Goal: Obtain resource: Download file/media

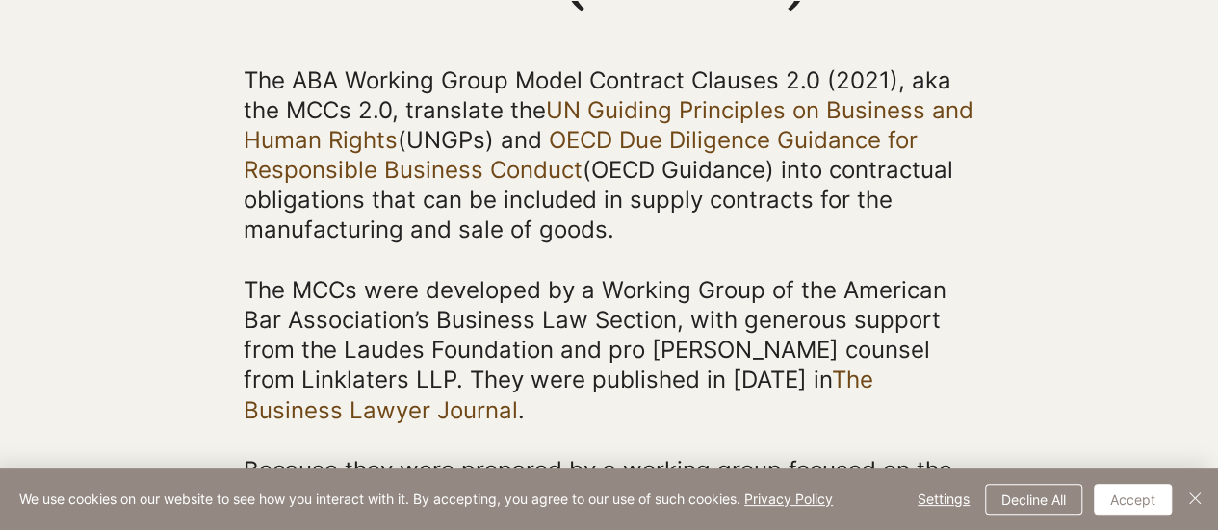
scroll to position [424, 0]
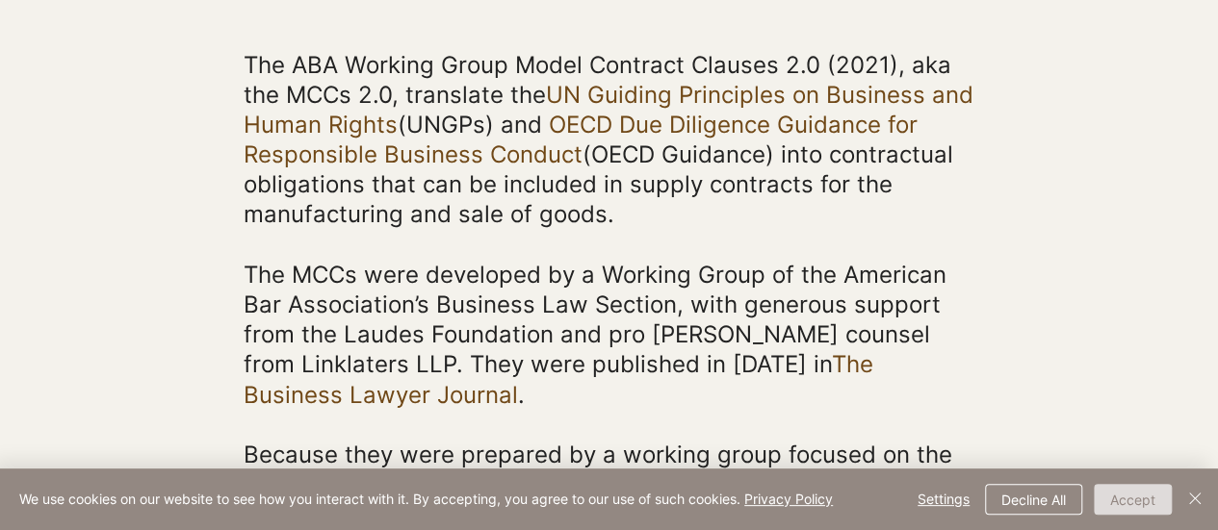
click at [1142, 505] on button "Accept" at bounding box center [1132, 499] width 78 height 31
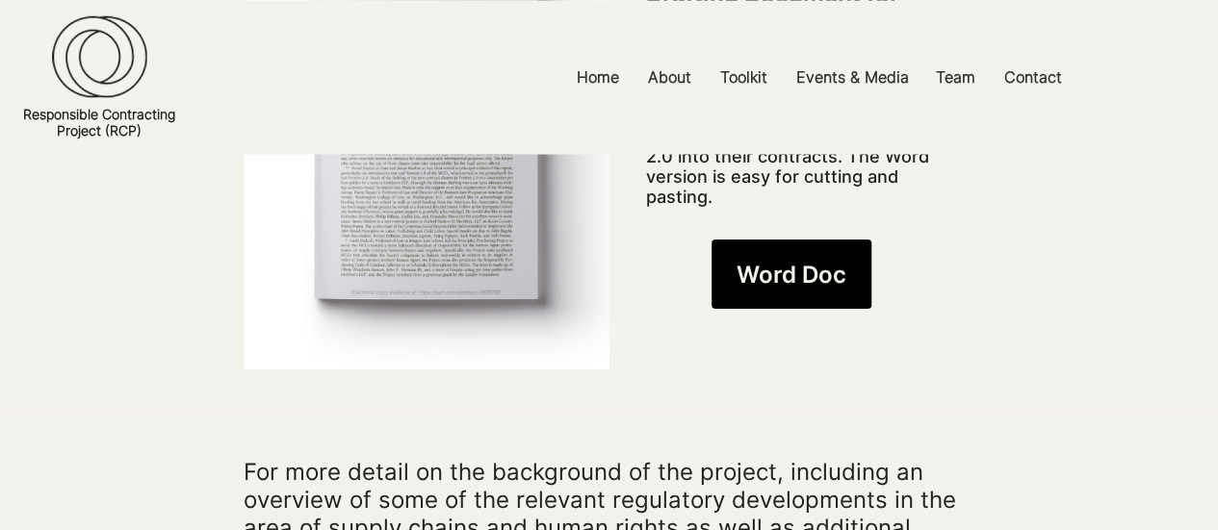
scroll to position [1694, 0]
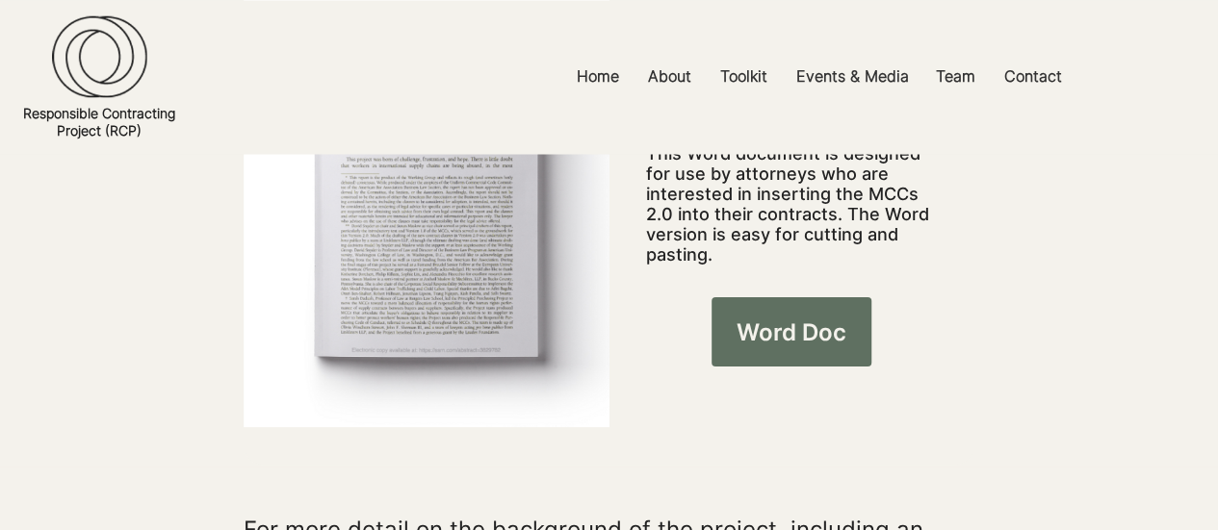
click at [768, 316] on span "Word Doc" at bounding box center [791, 332] width 110 height 33
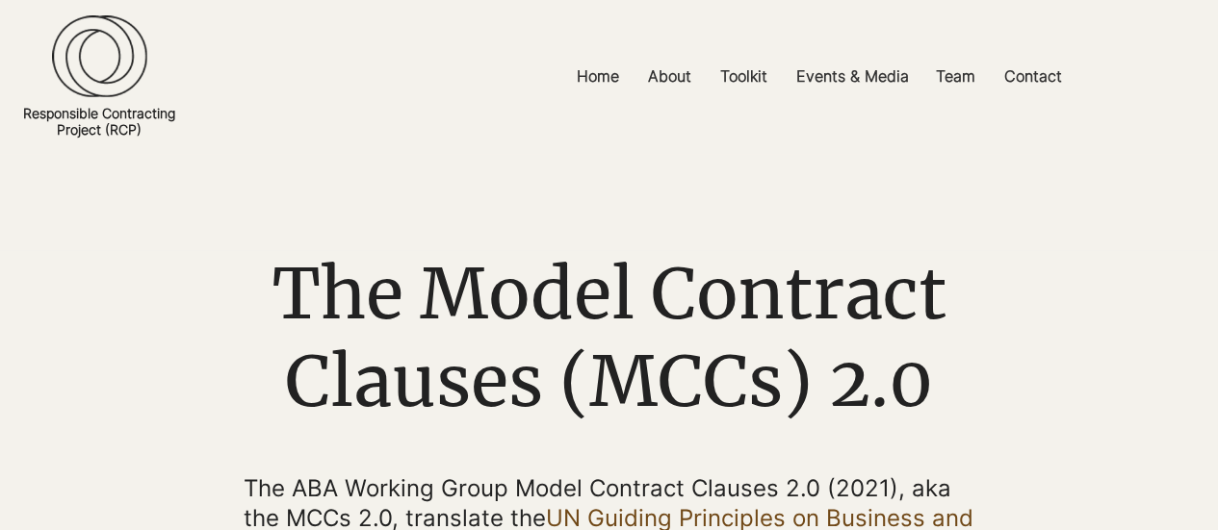
click at [92, 118] on link "Responsible Contracting Project (RCP)" at bounding box center [99, 121] width 152 height 33
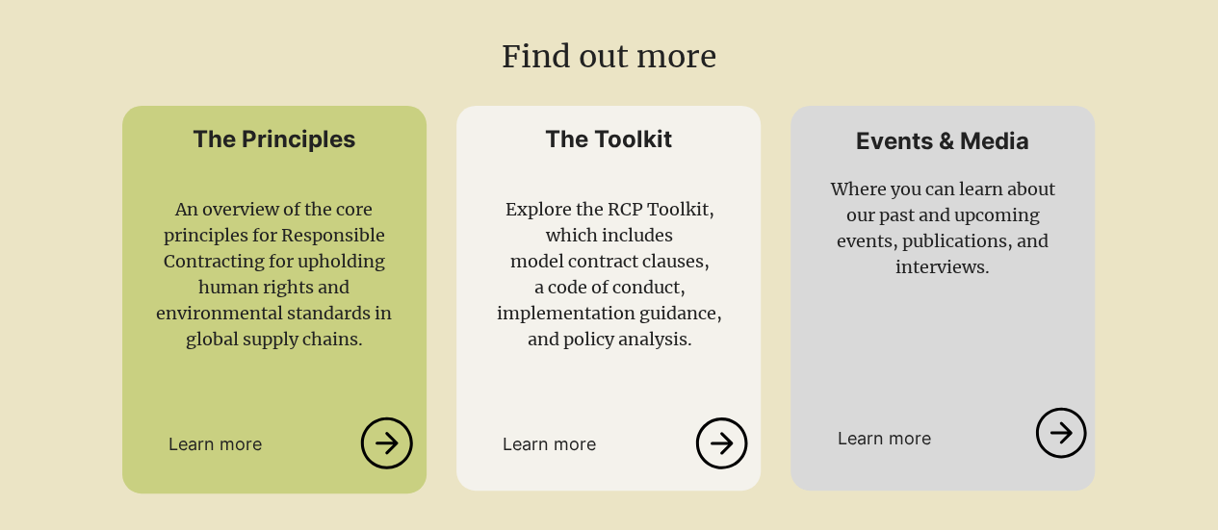
scroll to position [2320, 0]
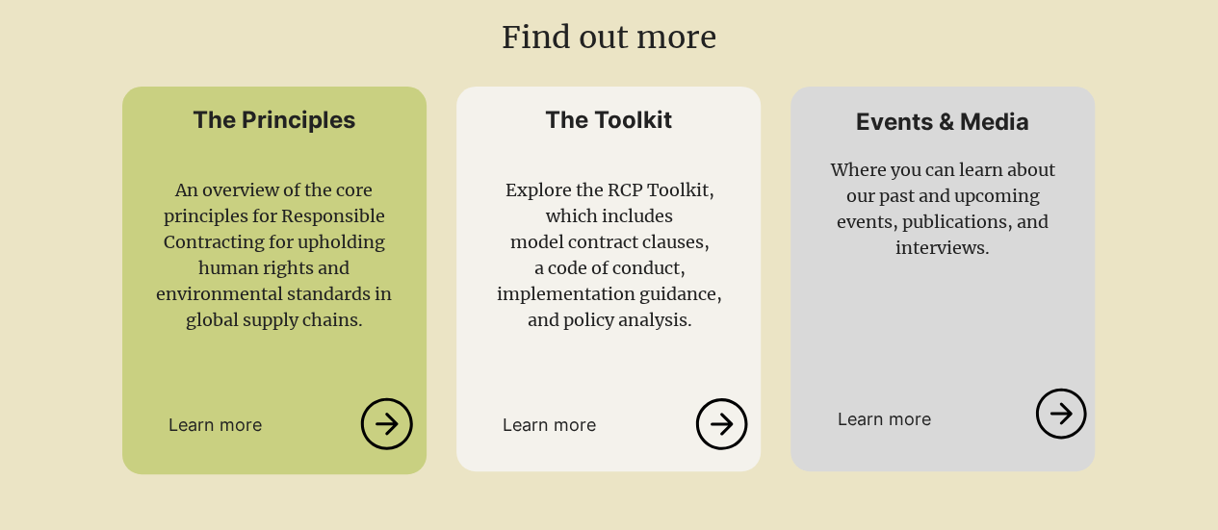
click at [393, 450] on icon at bounding box center [386, 425] width 55 height 52
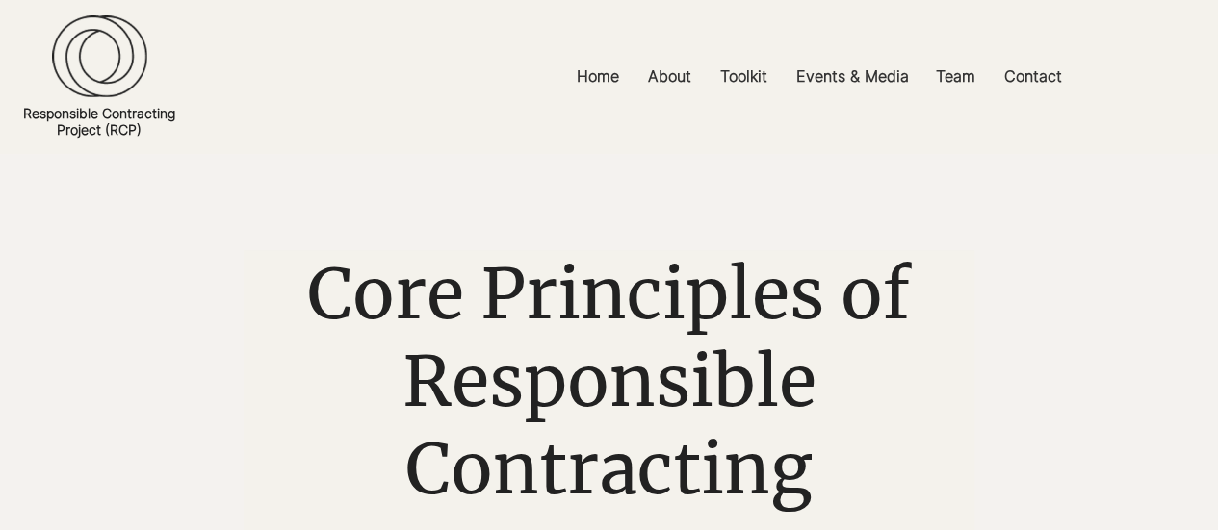
click at [527, 367] on span "Core Principles of Responsible Contracting" at bounding box center [609, 381] width 604 height 263
click at [469, 277] on span "Core Principles of Responsible Contracting" at bounding box center [609, 381] width 604 height 263
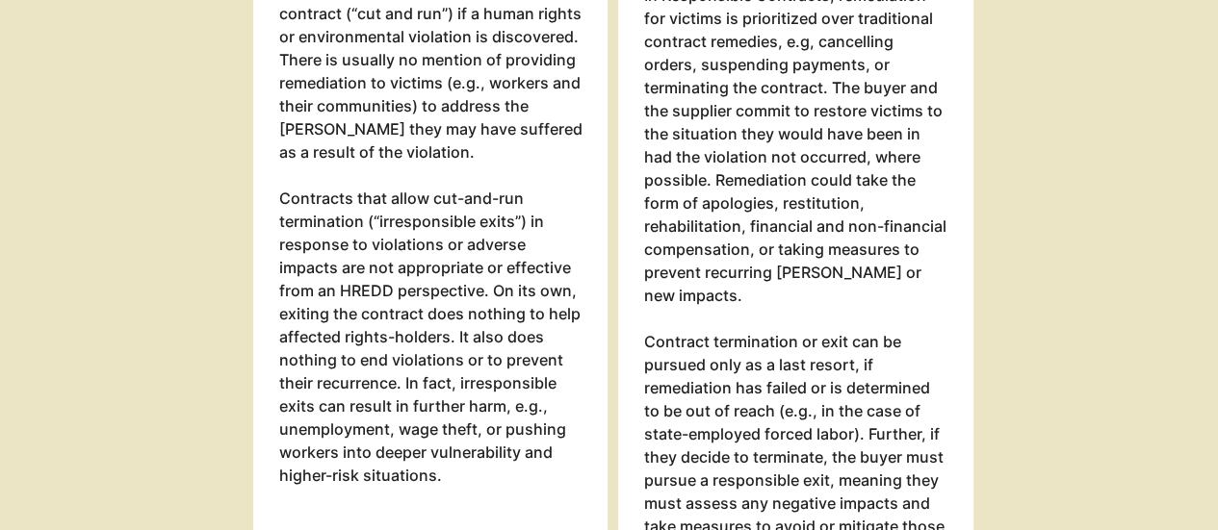
scroll to position [4640, 0]
